Goal: Find specific page/section: Locate a particular part of the current website

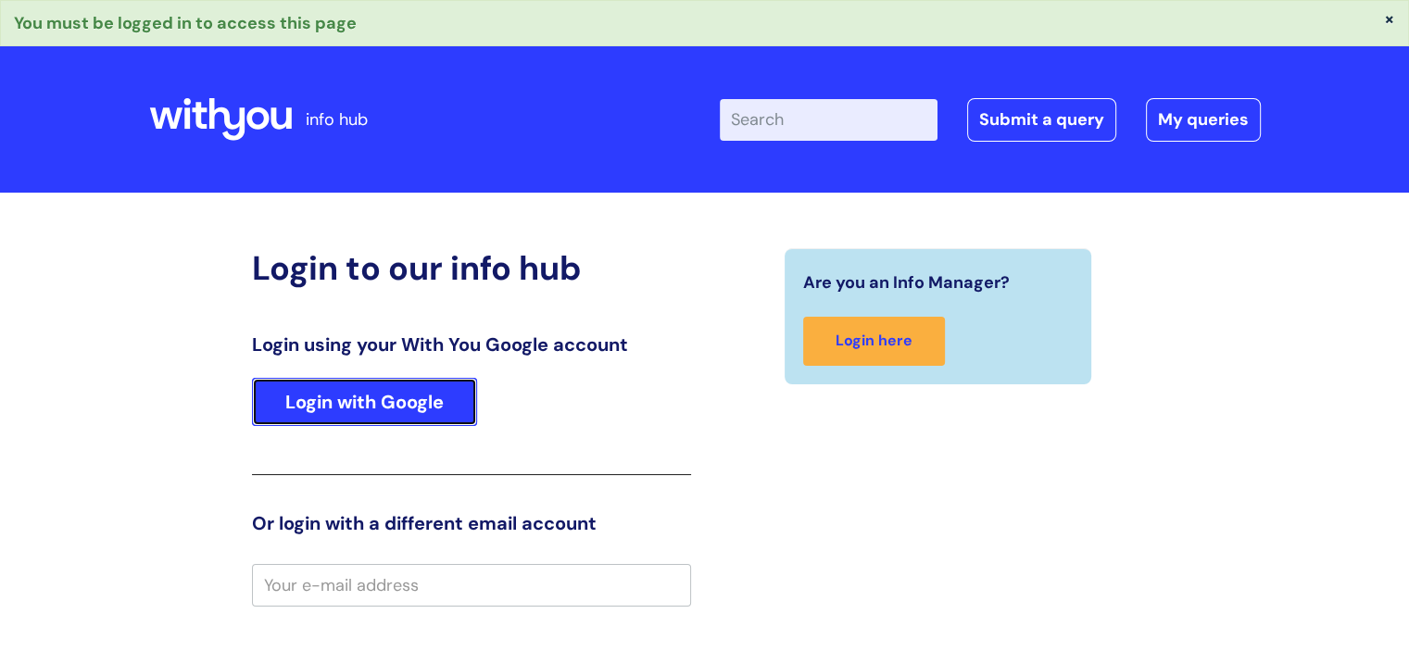
click at [408, 384] on link "Login with Google" at bounding box center [364, 402] width 225 height 48
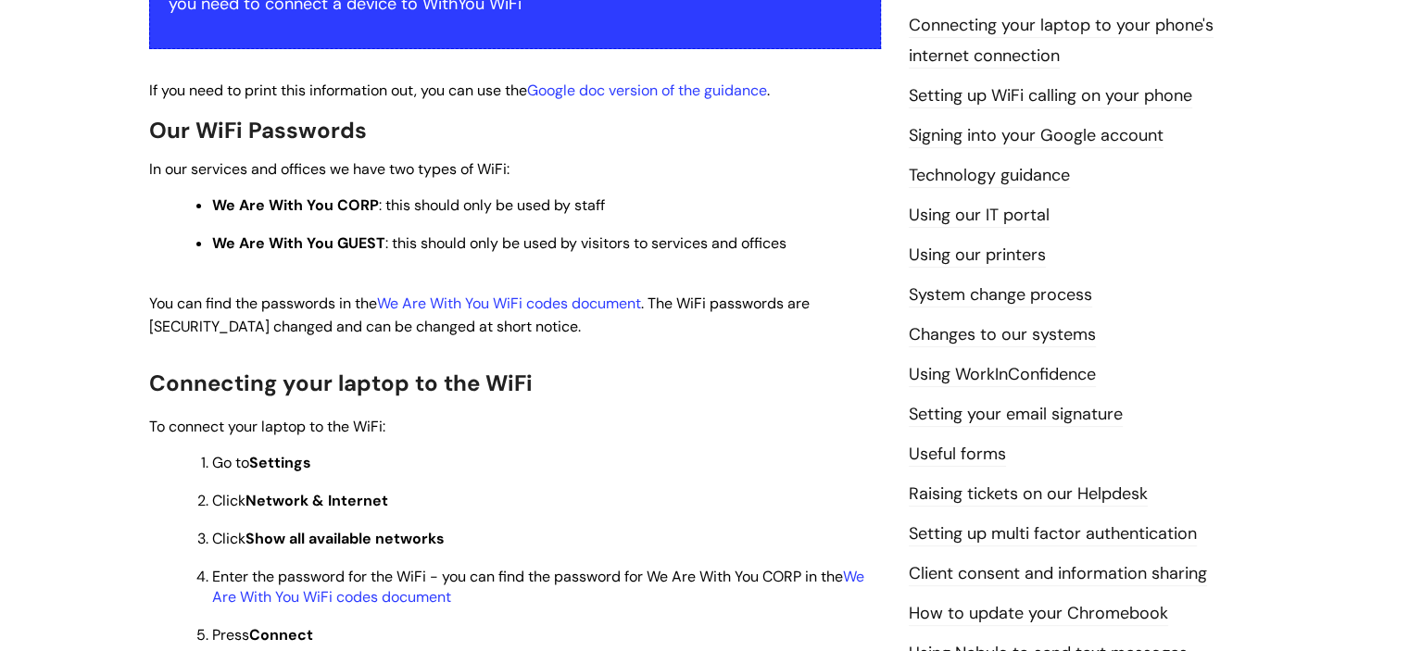
scroll to position [556, 0]
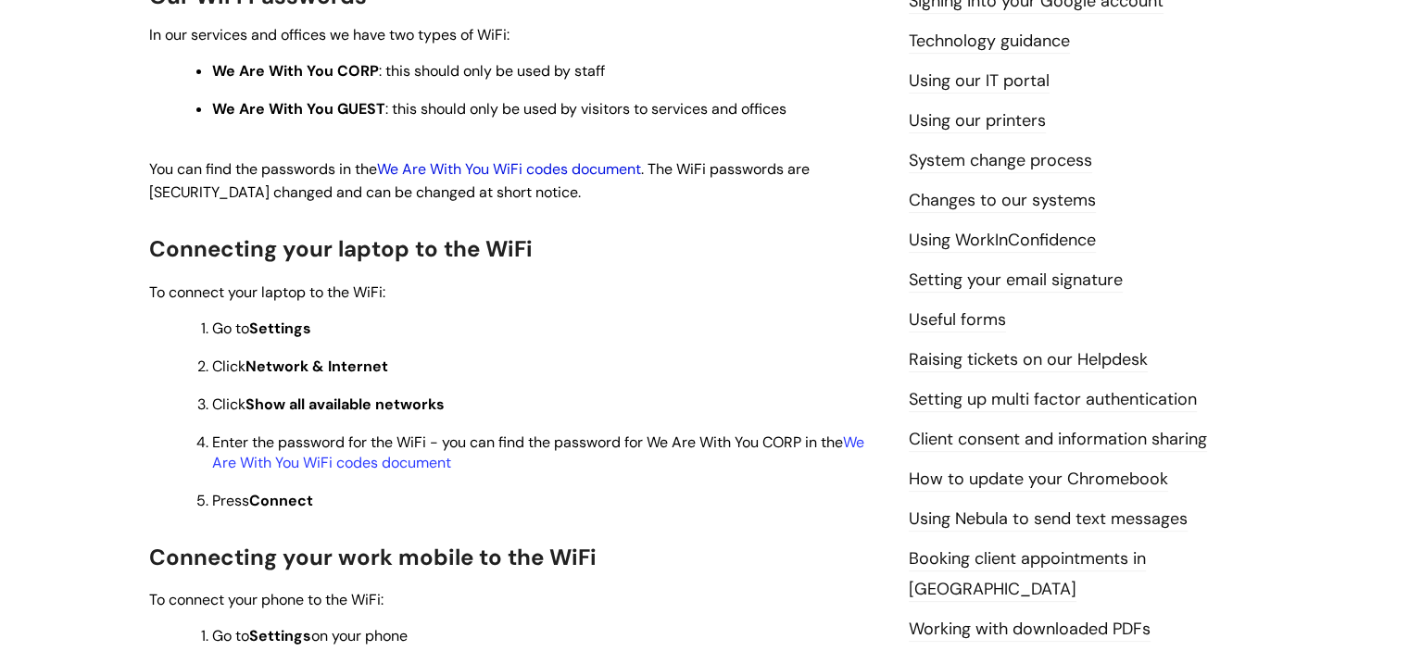
click at [496, 168] on link "We Are With You WiFi codes document" at bounding box center [509, 168] width 264 height 19
